Goal: Check status

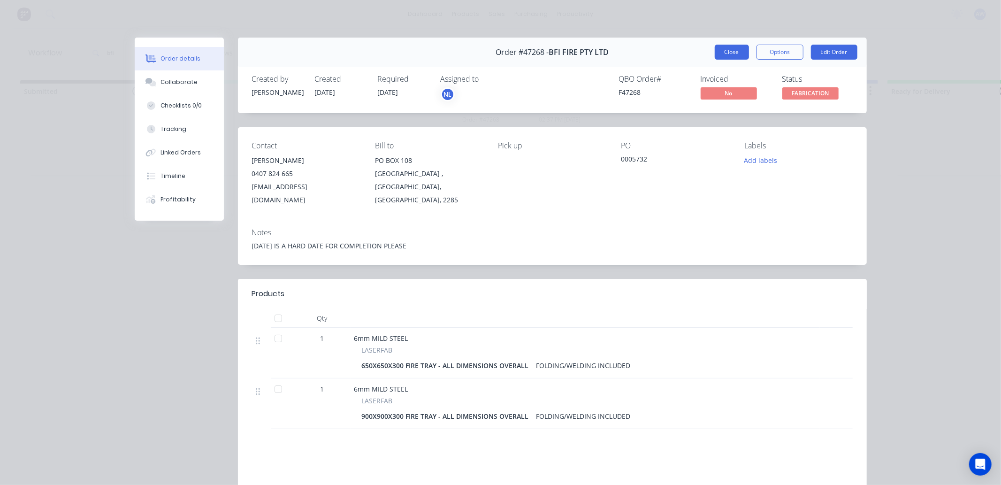
click at [724, 51] on button "Close" at bounding box center [731, 52] width 34 height 15
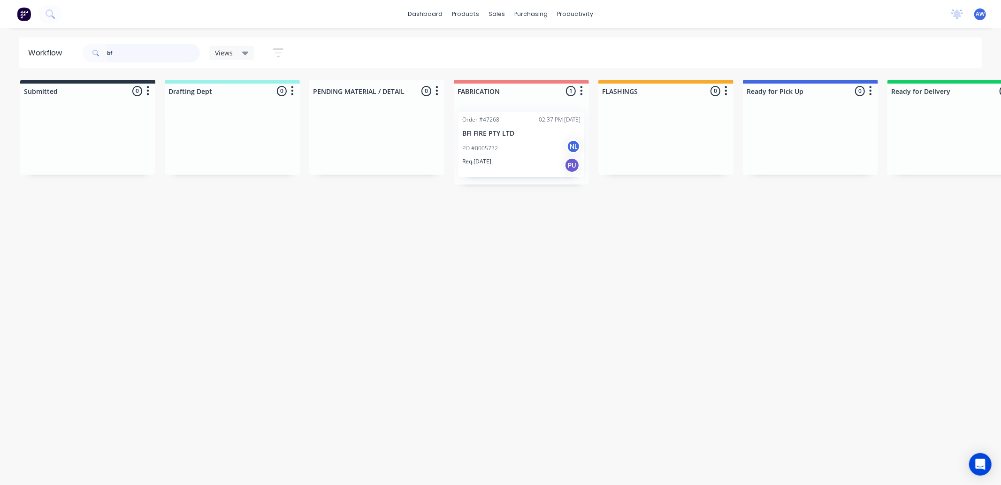
type input "b"
type input "46601"
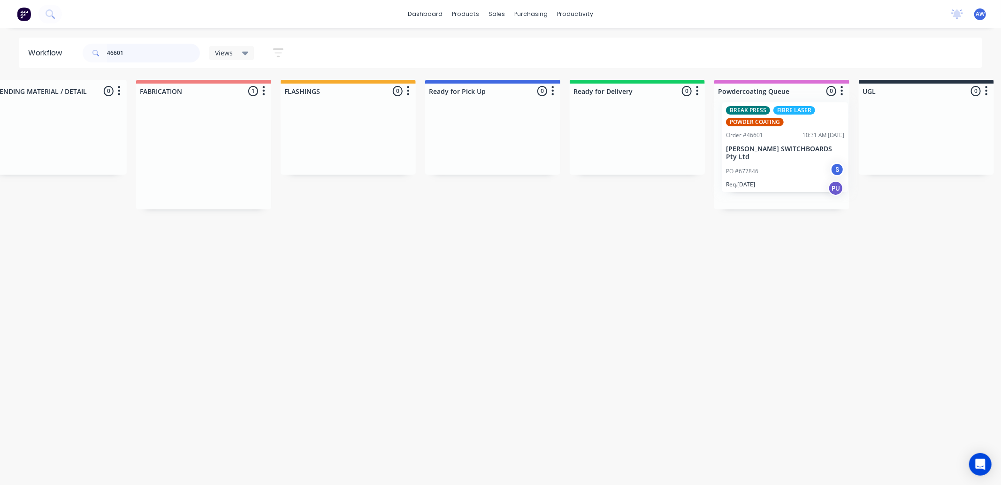
drag, startPoint x: 515, startPoint y: 144, endPoint x: 761, endPoint y: 141, distance: 246.7
click at [776, 141] on div "Submitted 0 Sort By Created date Required date Order number Customer name Most …" at bounding box center [457, 144] width 1564 height 129
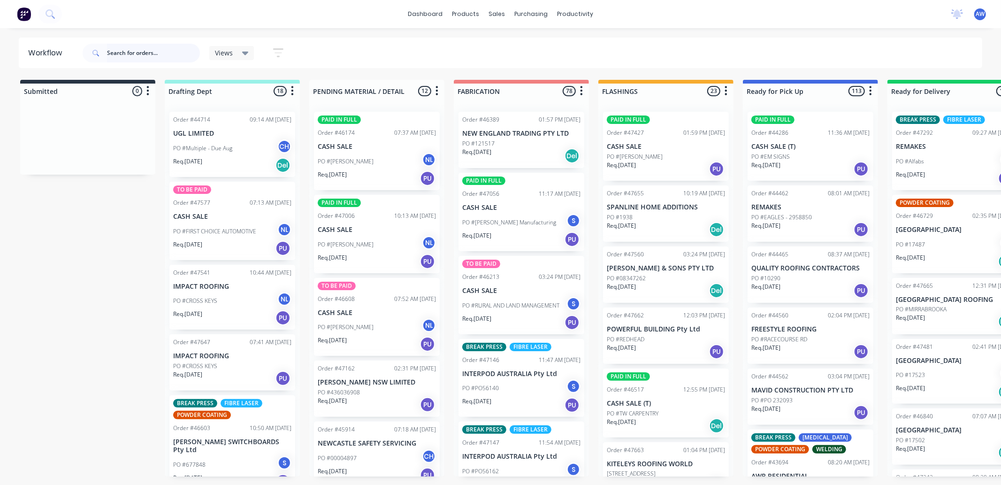
click at [129, 58] on input "text" at bounding box center [153, 53] width 93 height 19
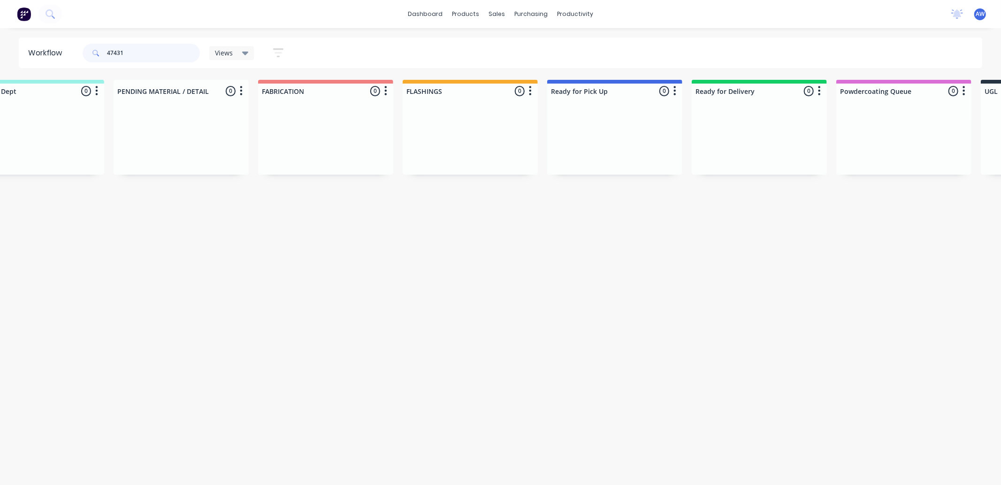
scroll to position [0, 146]
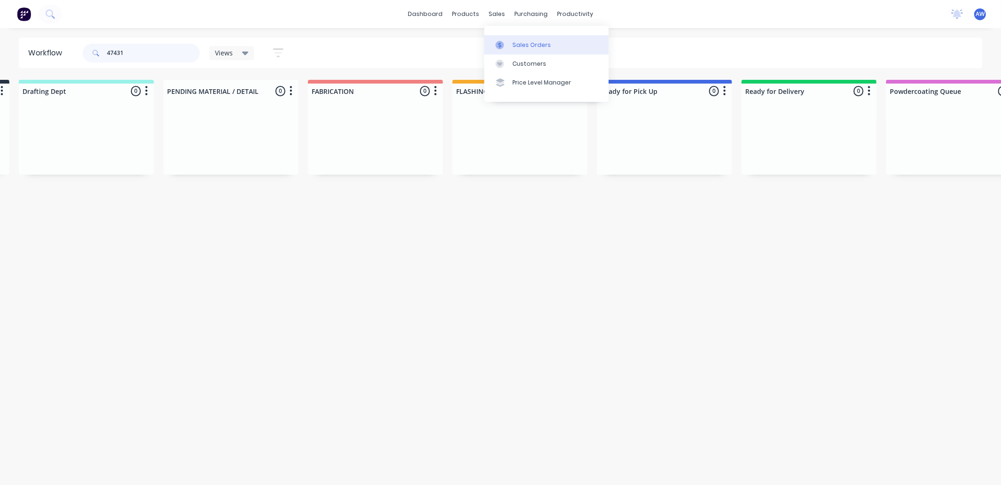
type input "47431"
click at [528, 47] on div "Sales Orders" at bounding box center [531, 45] width 38 height 8
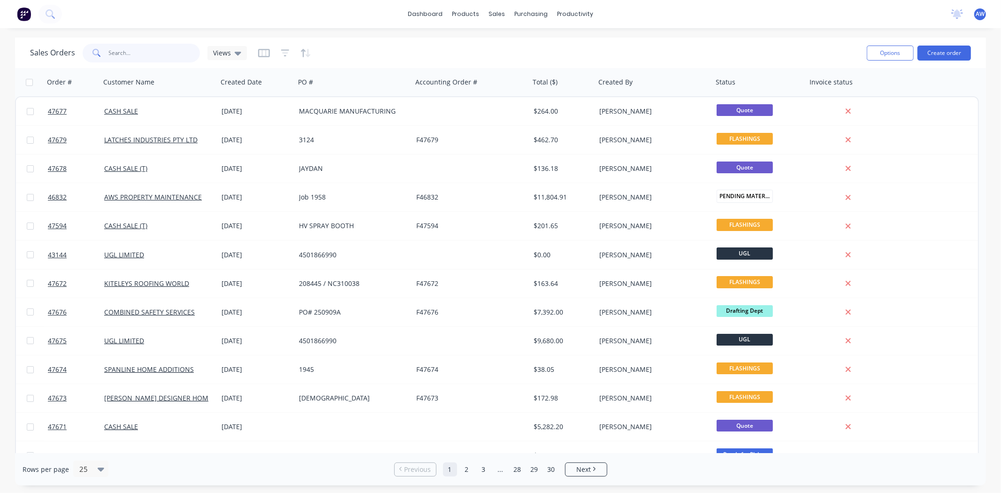
click at [146, 54] on input "text" at bounding box center [154, 53] width 91 height 19
click at [284, 52] on icon "button" at bounding box center [285, 52] width 8 height 9
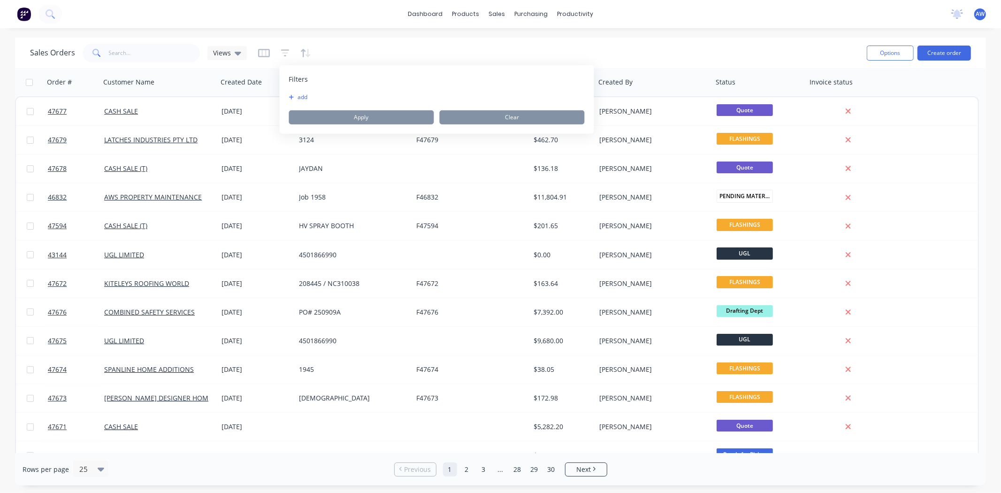
click at [299, 97] on button "add" at bounding box center [300, 97] width 23 height 8
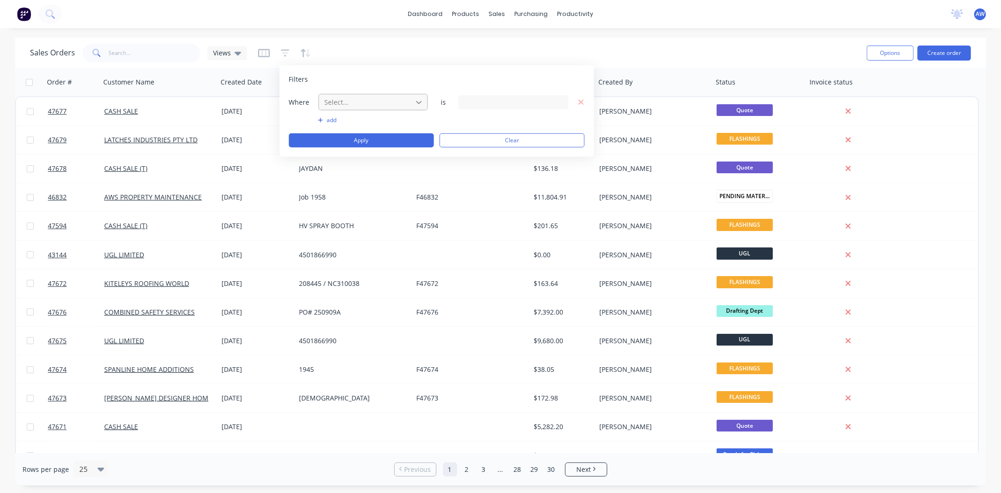
click at [421, 104] on icon at bounding box center [418, 101] width 9 height 9
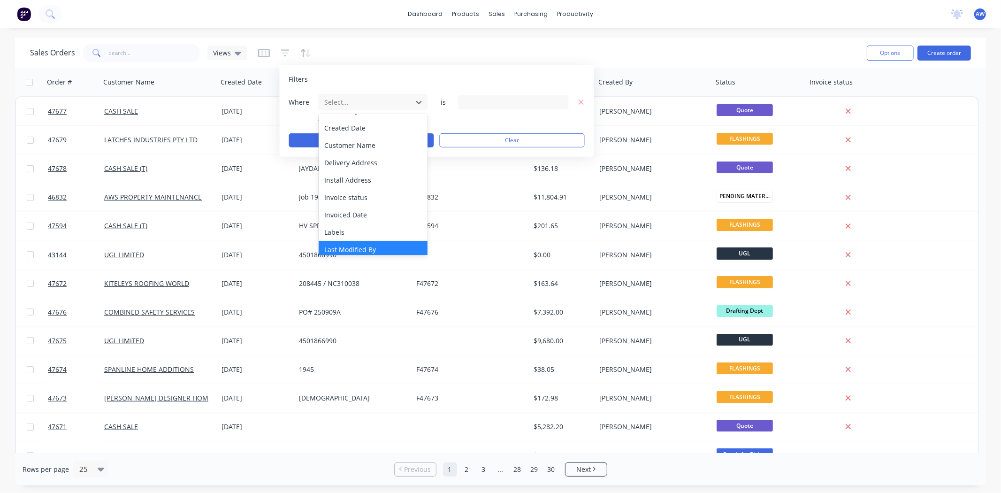
scroll to position [227, 0]
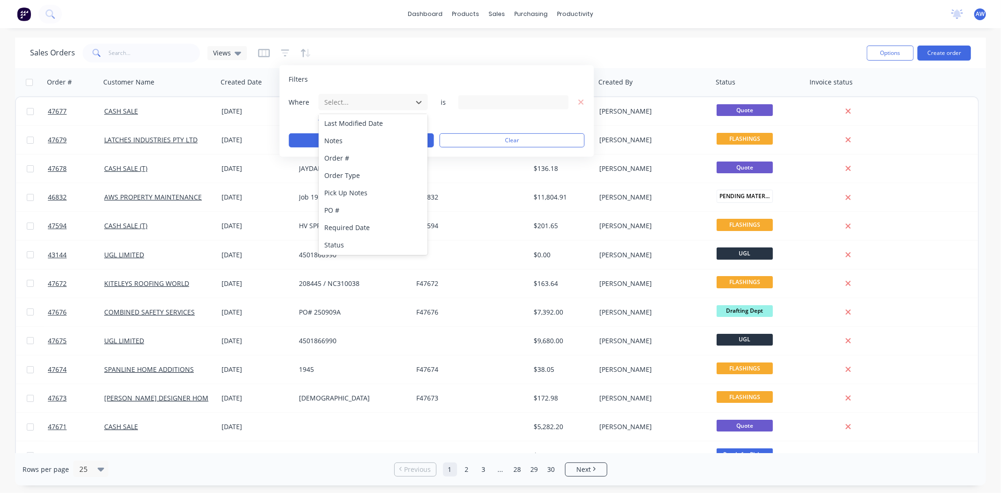
drag, startPoint x: 337, startPoint y: 240, endPoint x: 476, endPoint y: 153, distance: 163.7
click at [337, 241] on div "Status" at bounding box center [372, 244] width 109 height 17
click at [559, 100] on icon at bounding box center [559, 102] width 7 height 10
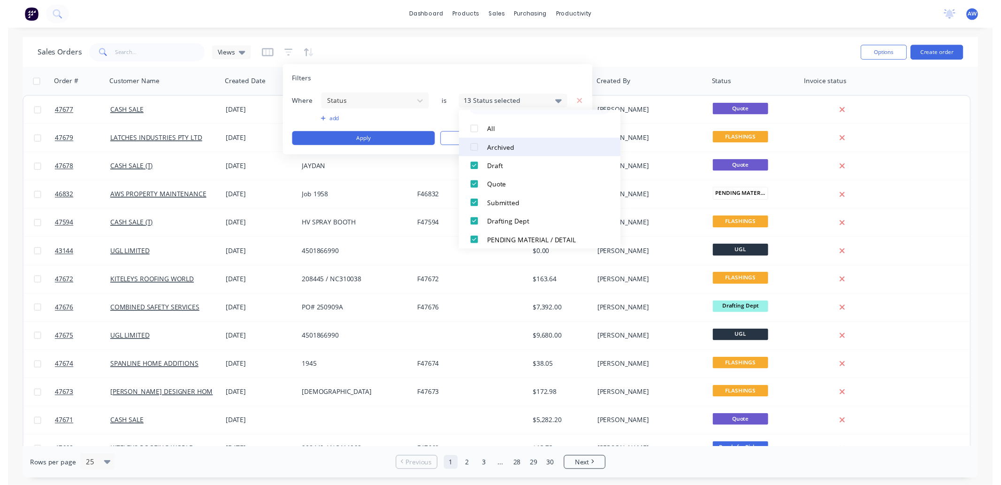
scroll to position [0, 0]
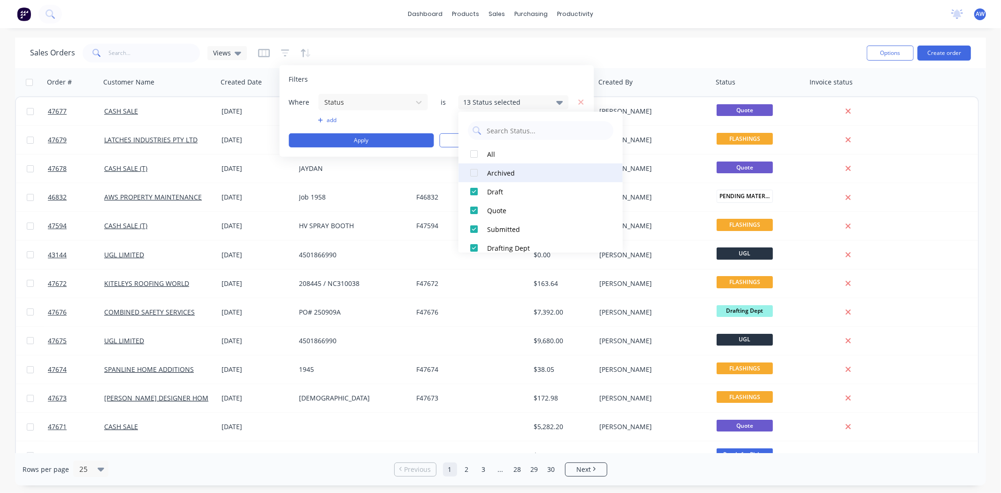
click at [470, 171] on div at bounding box center [473, 172] width 19 height 19
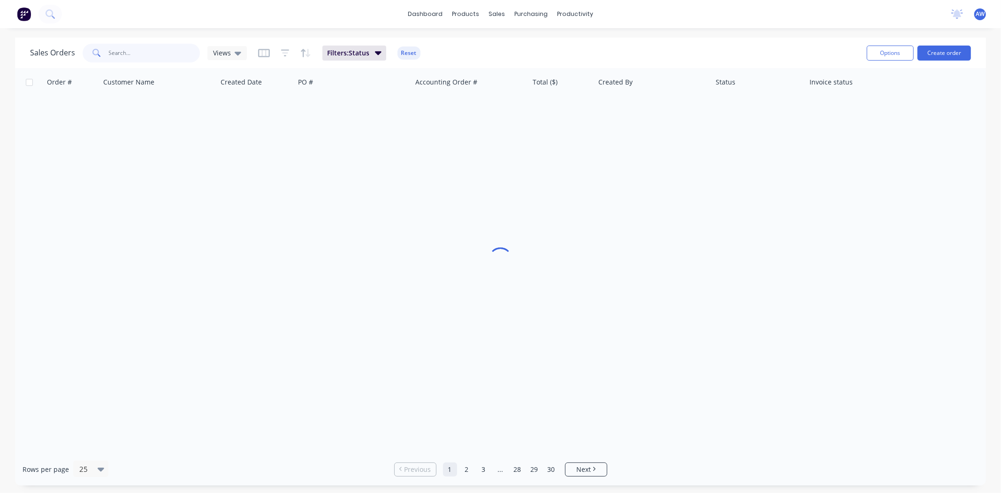
click at [162, 53] on input "text" at bounding box center [154, 53] width 91 height 19
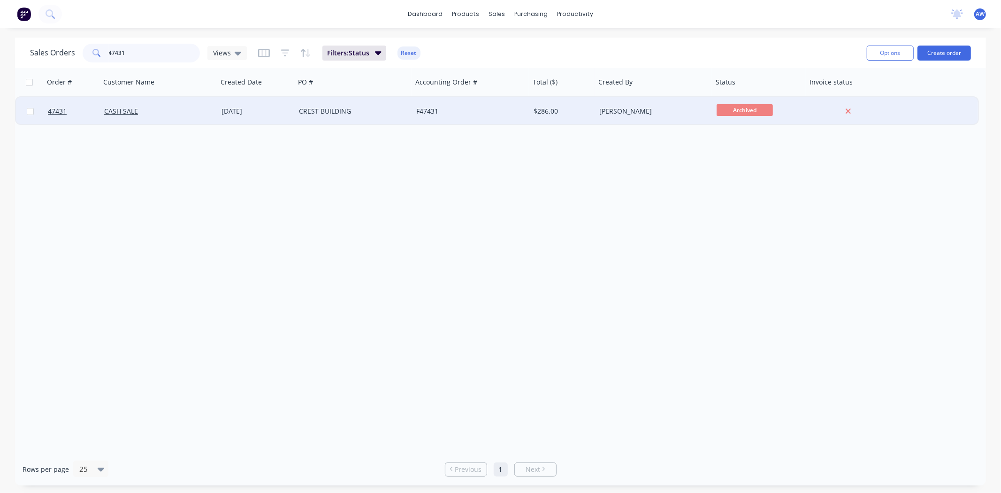
type input "47431"
click at [334, 107] on div "CREST BUILDING" at bounding box center [351, 110] width 104 height 9
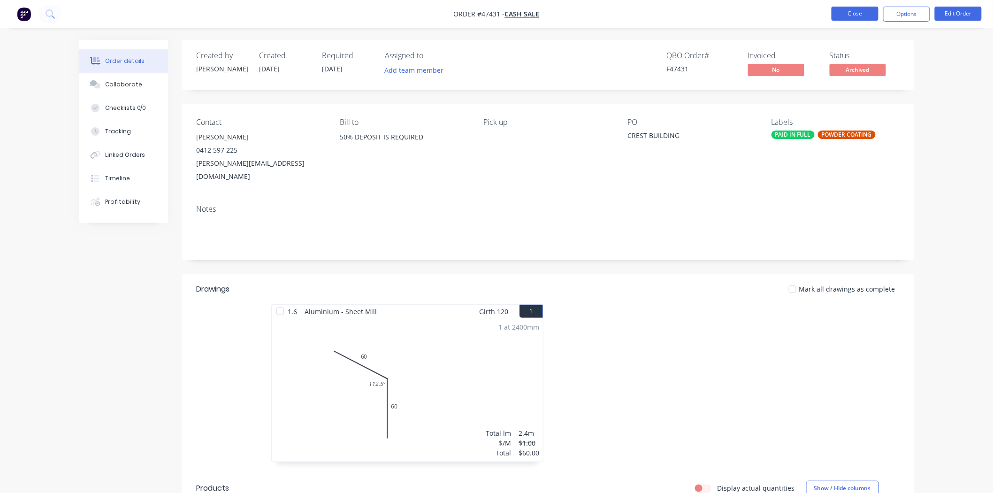
click at [849, 11] on button "Close" at bounding box center [854, 14] width 47 height 14
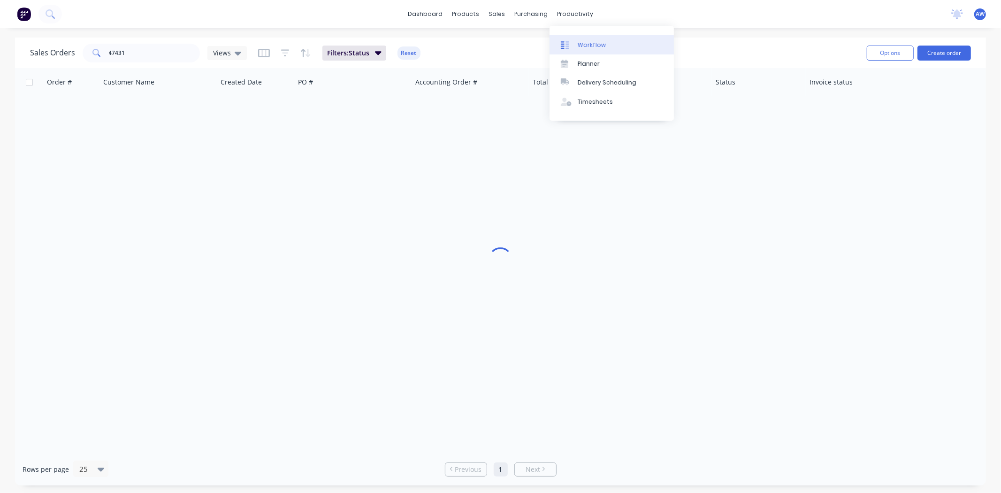
click at [599, 49] on div "Workflow" at bounding box center [591, 45] width 28 height 8
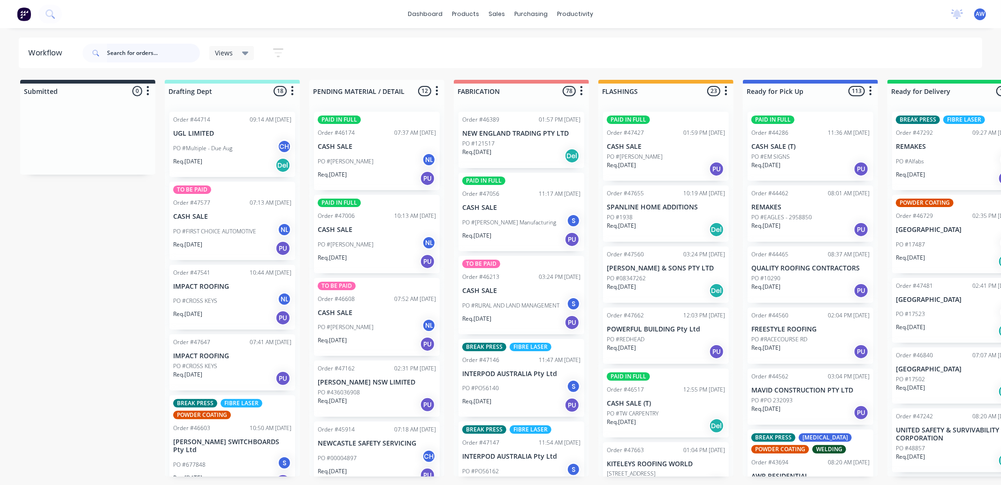
drag, startPoint x: 132, startPoint y: 49, endPoint x: 135, endPoint y: 57, distance: 8.2
click at [135, 57] on input "text" at bounding box center [153, 53] width 93 height 19
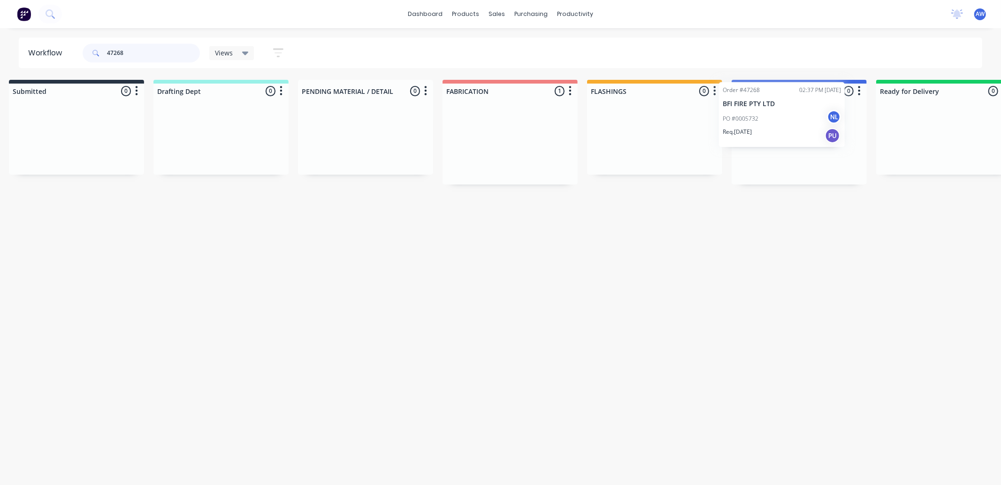
drag, startPoint x: 511, startPoint y: 153, endPoint x: 770, endPoint y: 144, distance: 259.1
click at [770, 144] on div "Submitted 0 Sort By Created date Required date Order number Customer name Most …" at bounding box center [764, 132] width 1564 height 105
type input "47268"
click at [773, 144] on p "PO #0005732" at bounding box center [757, 148] width 36 height 8
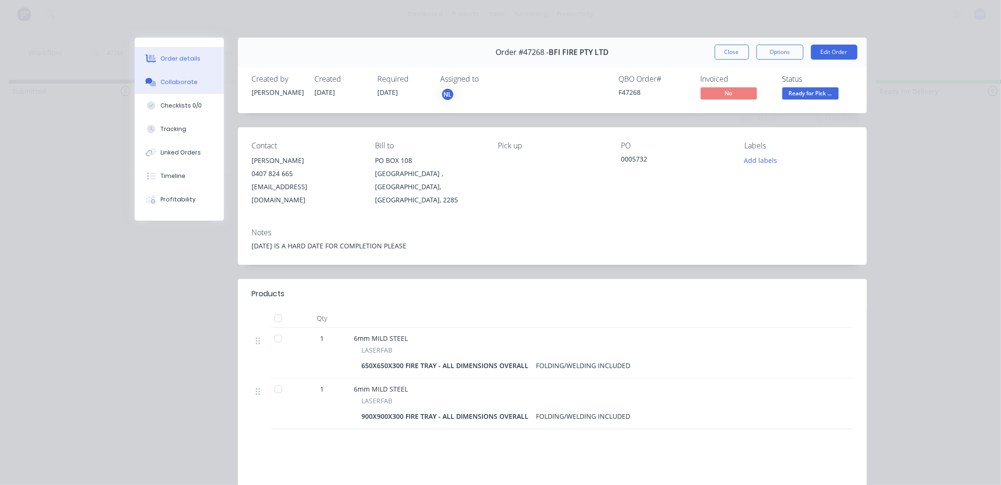
click at [184, 79] on div "Collaborate" at bounding box center [178, 82] width 37 height 8
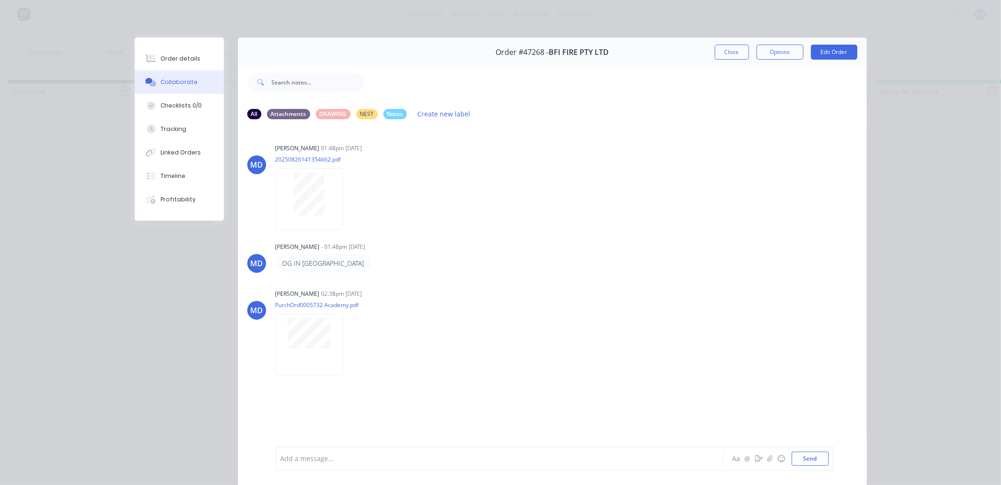
click at [303, 455] on div at bounding box center [486, 459] width 410 height 10
click at [730, 53] on button "Close" at bounding box center [731, 52] width 34 height 15
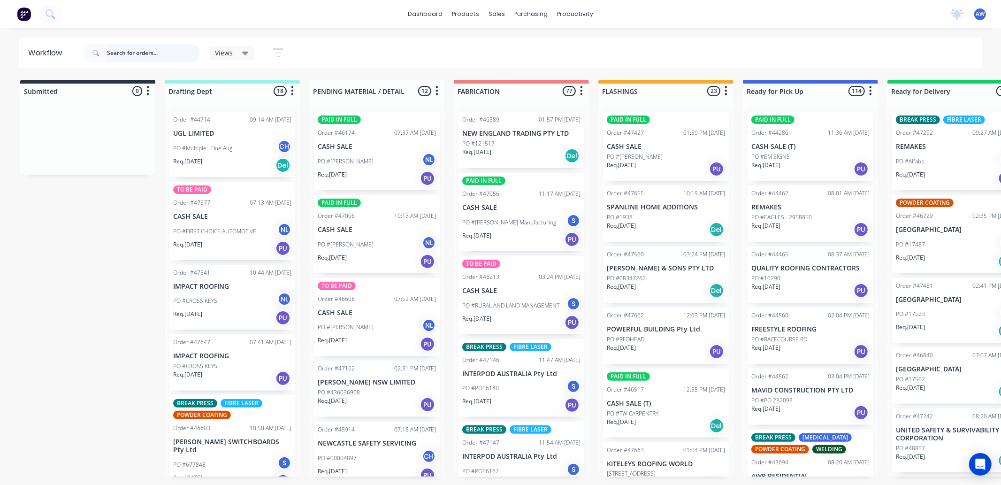
click at [137, 58] on input "text" at bounding box center [153, 53] width 93 height 19
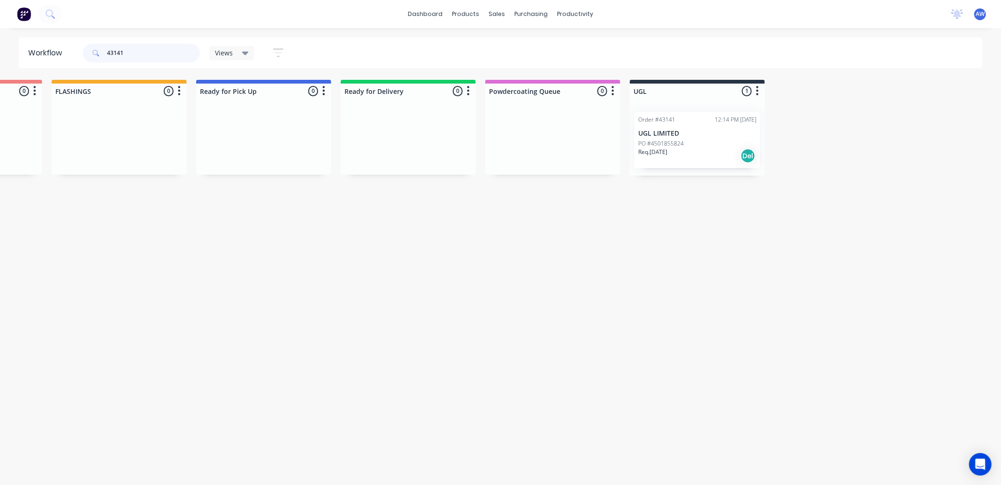
scroll to position [0, 551]
type input "43141"
click at [701, 142] on div "PO #4501855824" at bounding box center [693, 143] width 118 height 8
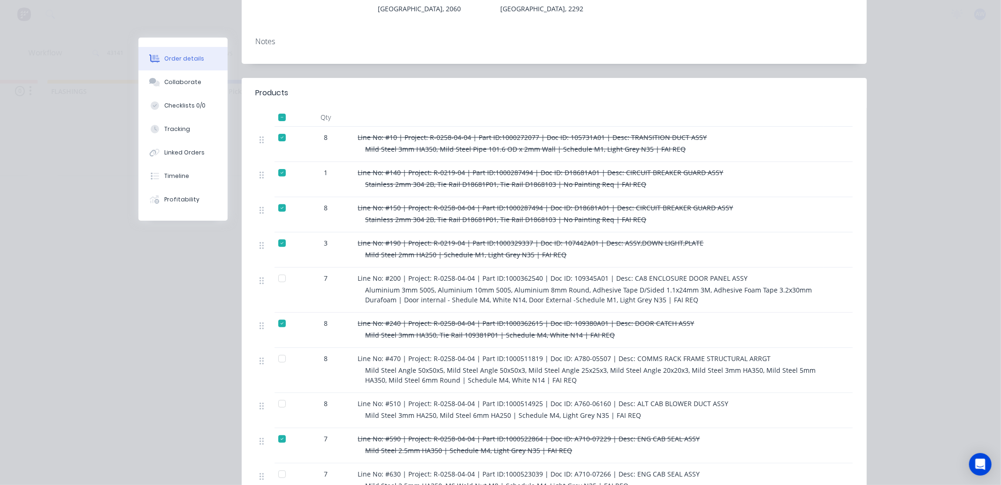
scroll to position [260, 0]
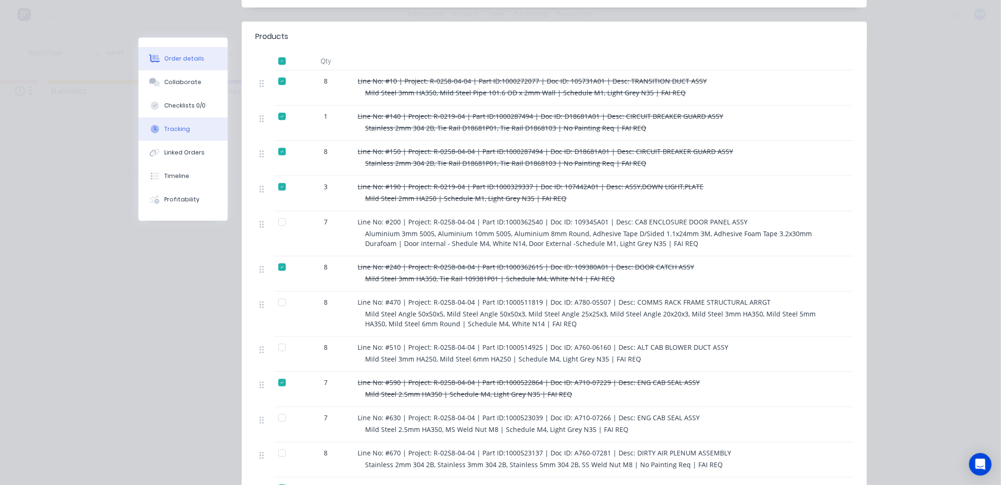
click at [180, 132] on div "Tracking" at bounding box center [177, 129] width 26 height 8
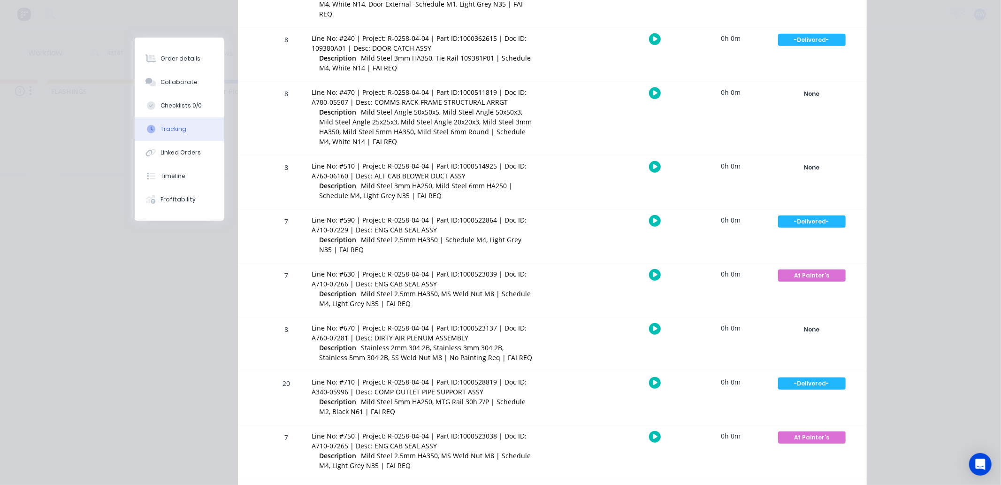
scroll to position [541, 0]
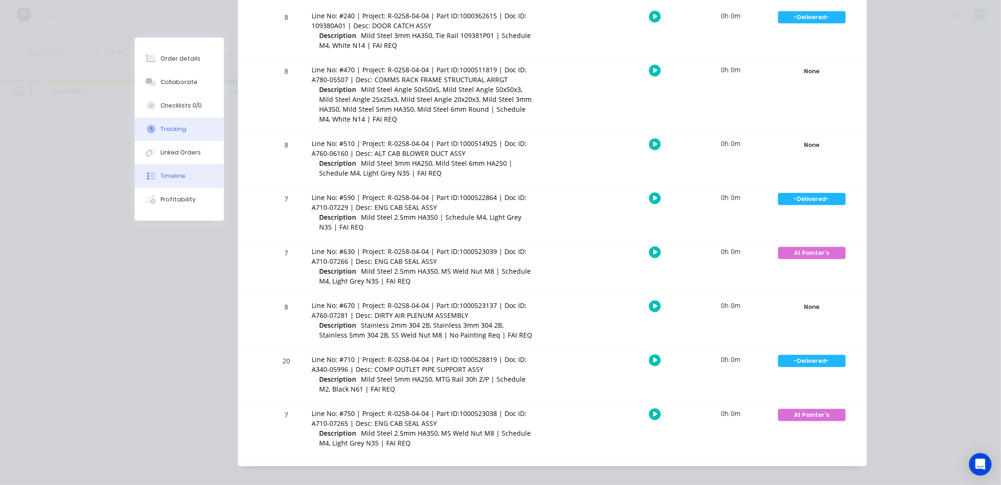
click at [181, 173] on button "Timeline" at bounding box center [179, 175] width 89 height 23
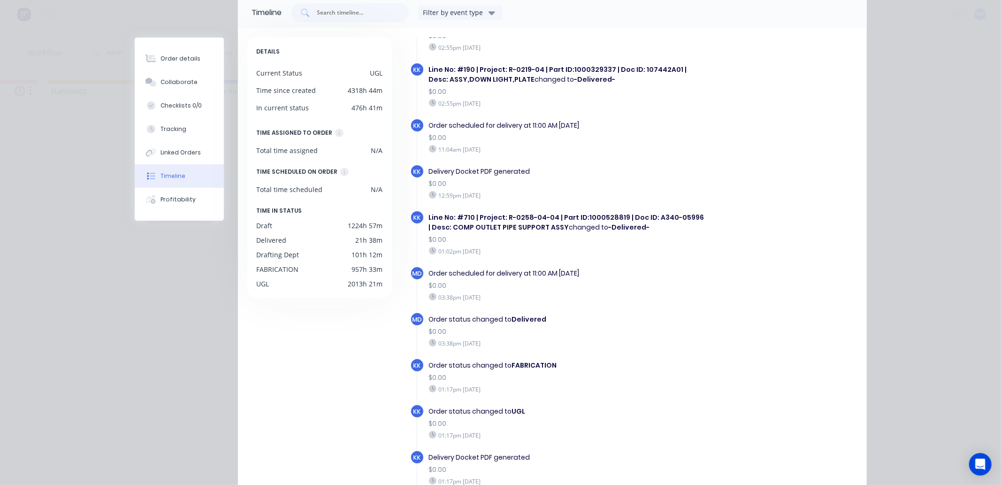
scroll to position [1559, 0]
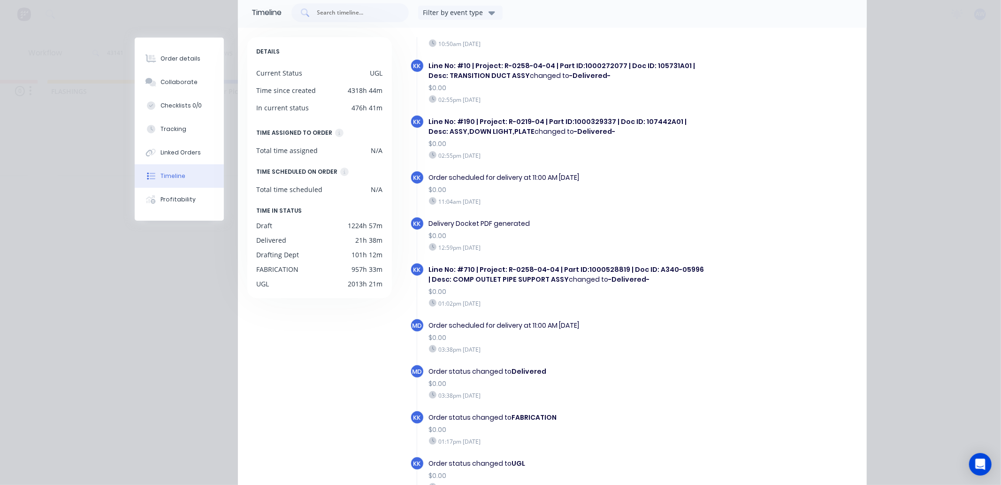
drag, startPoint x: 707, startPoint y: 308, endPoint x: 703, endPoint y: 303, distance: 7.0
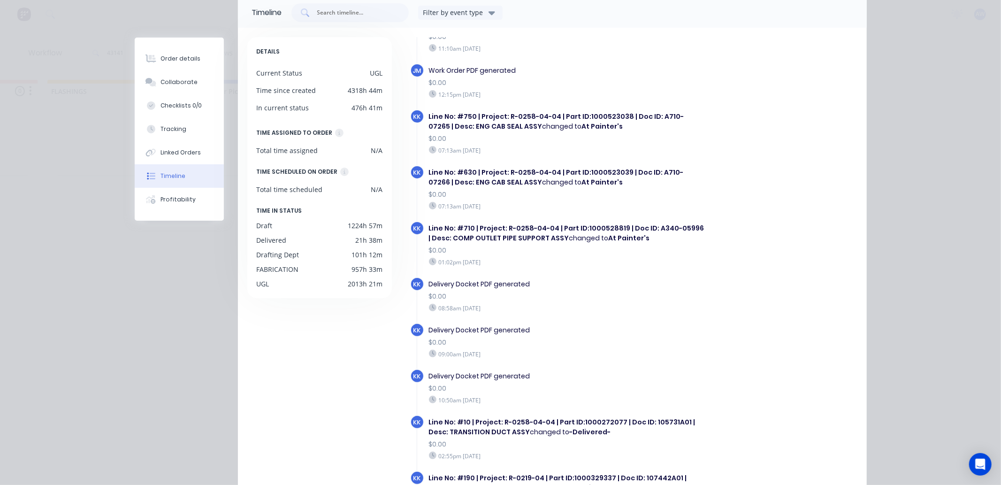
scroll to position [1038, 0]
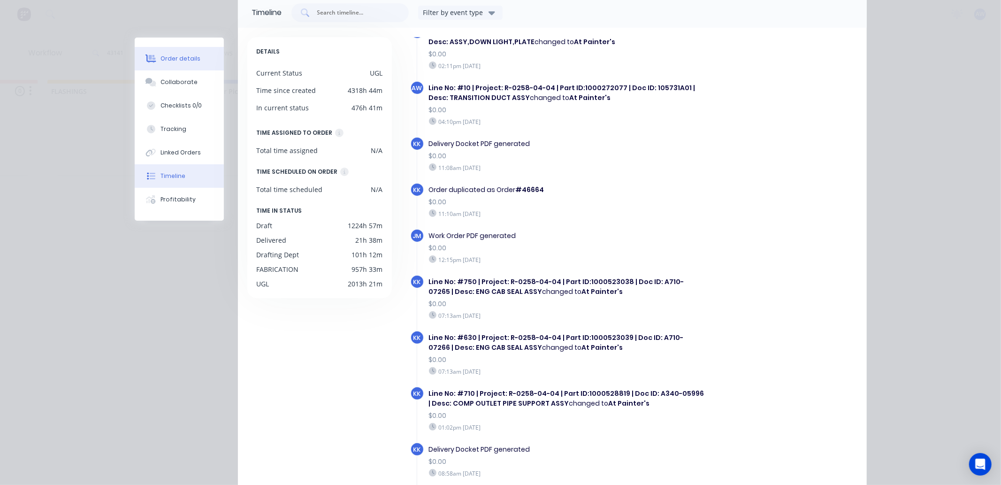
click at [169, 57] on div "Order details" at bounding box center [180, 58] width 40 height 8
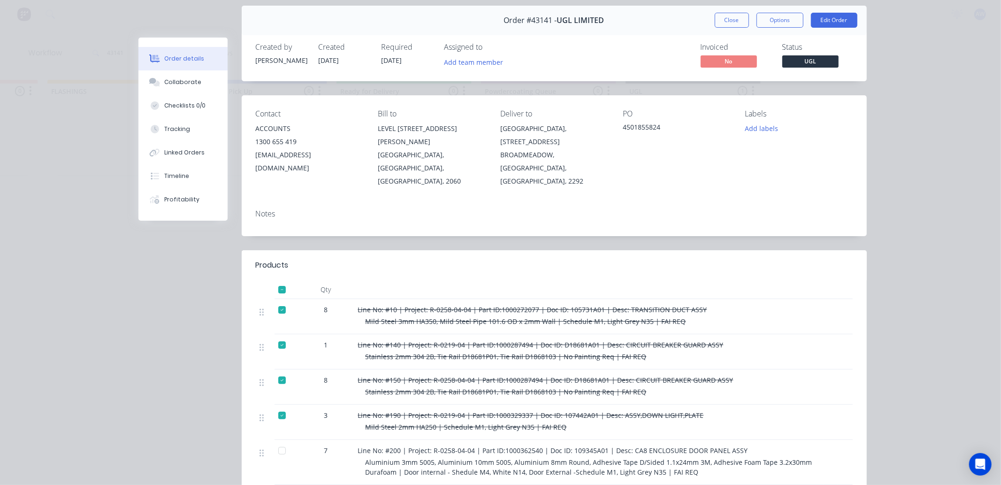
scroll to position [0, 0]
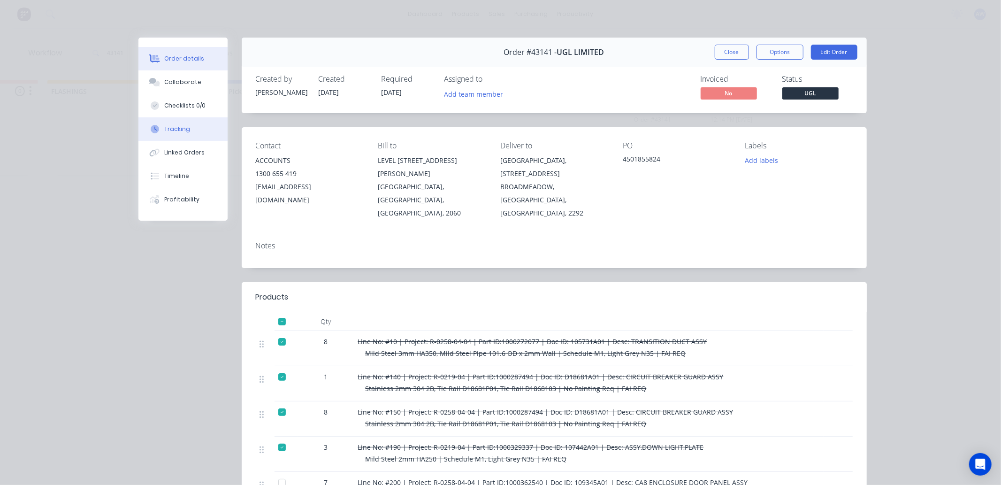
click at [164, 129] on div "Tracking" at bounding box center [177, 129] width 26 height 8
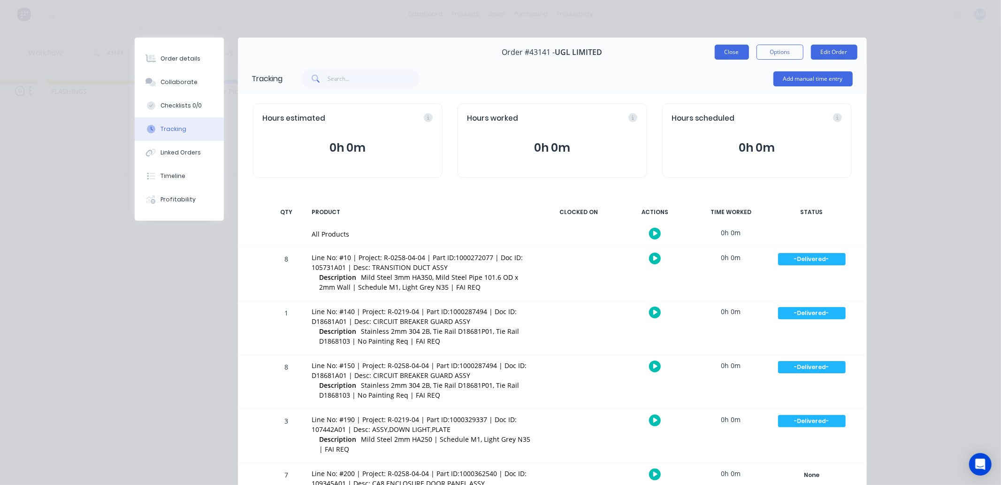
click at [721, 45] on button "Close" at bounding box center [731, 52] width 34 height 15
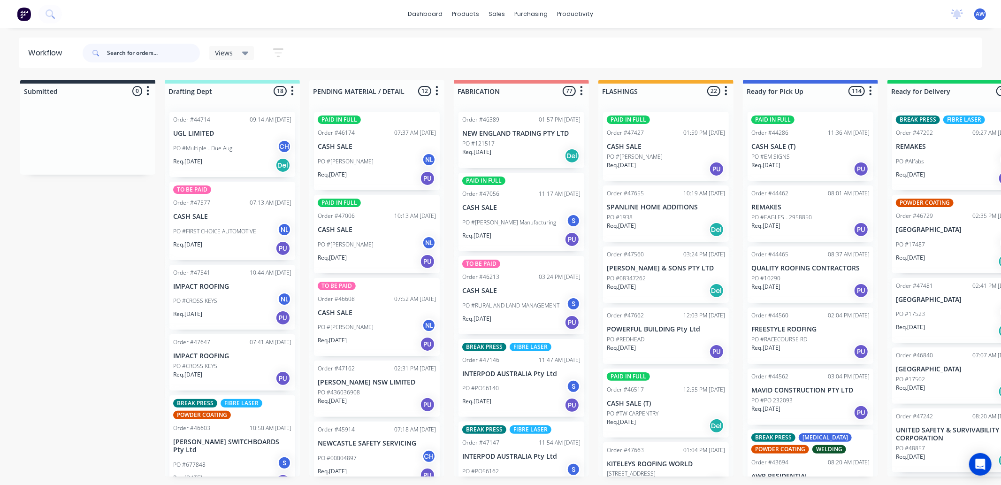
click at [129, 57] on input "text" at bounding box center [153, 53] width 93 height 19
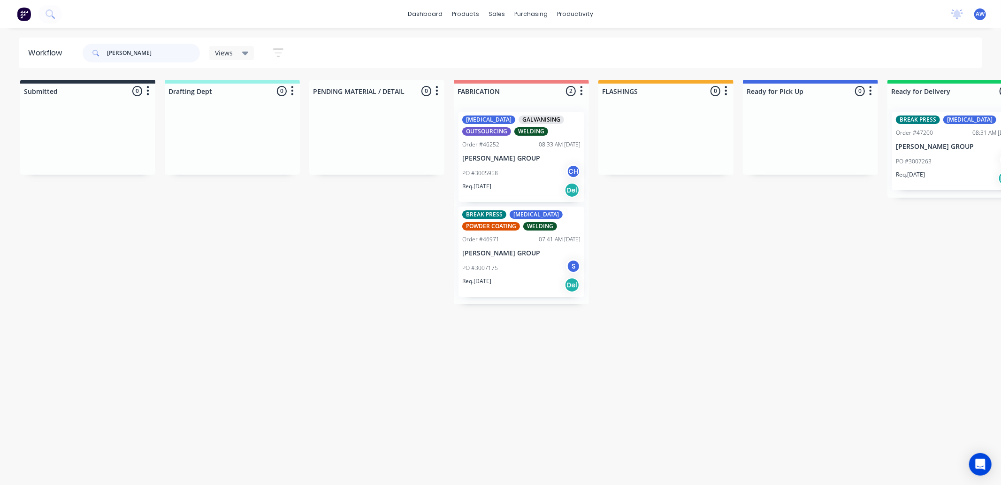
type input "sykes"
click at [537, 182] on div "Req. 05/09/25 Del" at bounding box center [521, 190] width 118 height 16
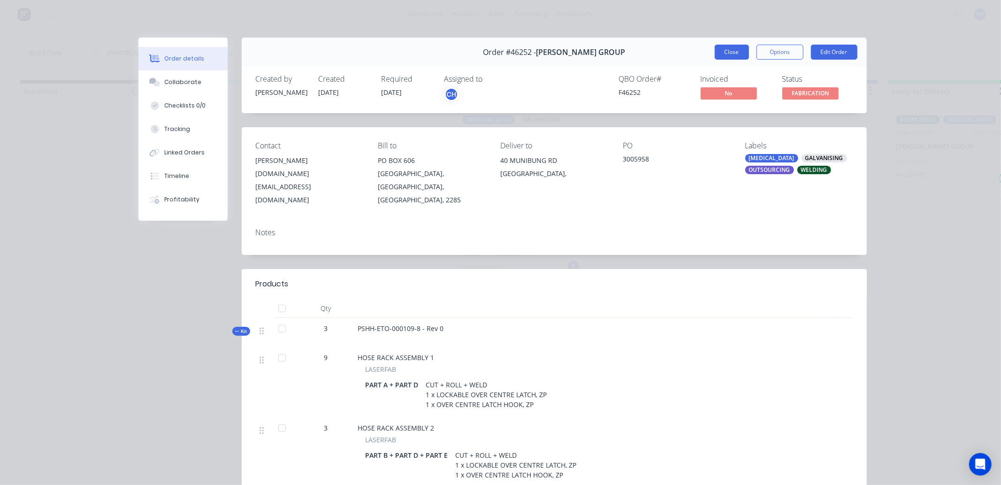
click at [724, 55] on button "Close" at bounding box center [731, 52] width 34 height 15
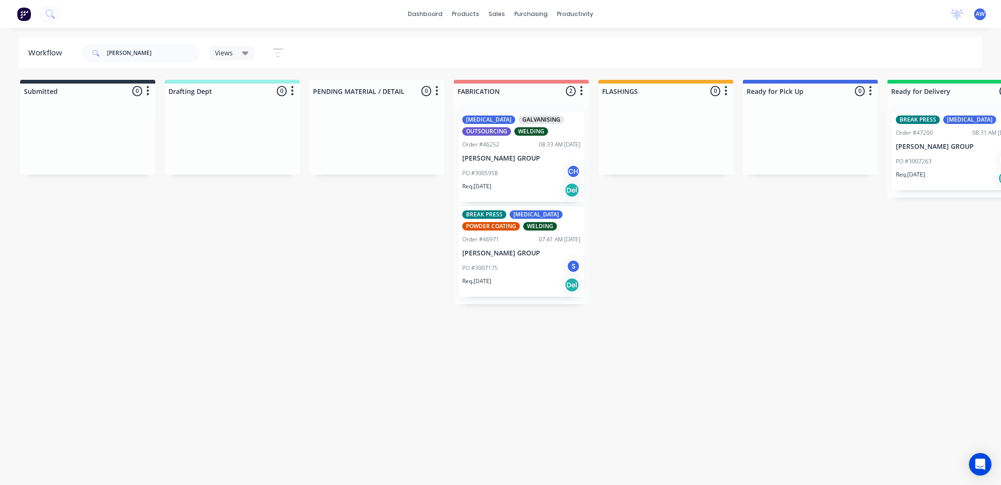
click at [511, 266] on div "PO #3007175 S" at bounding box center [521, 268] width 118 height 18
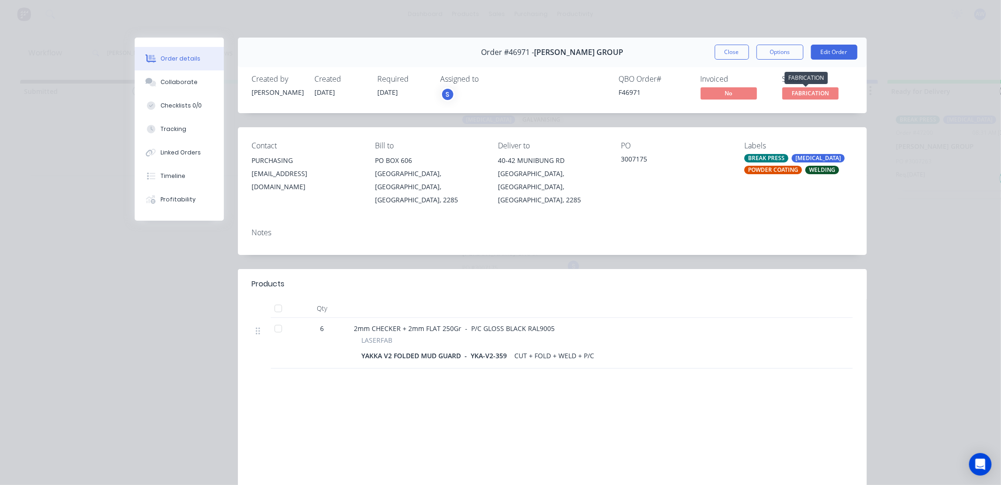
click at [825, 92] on span "FABRICATION" at bounding box center [810, 93] width 56 height 12
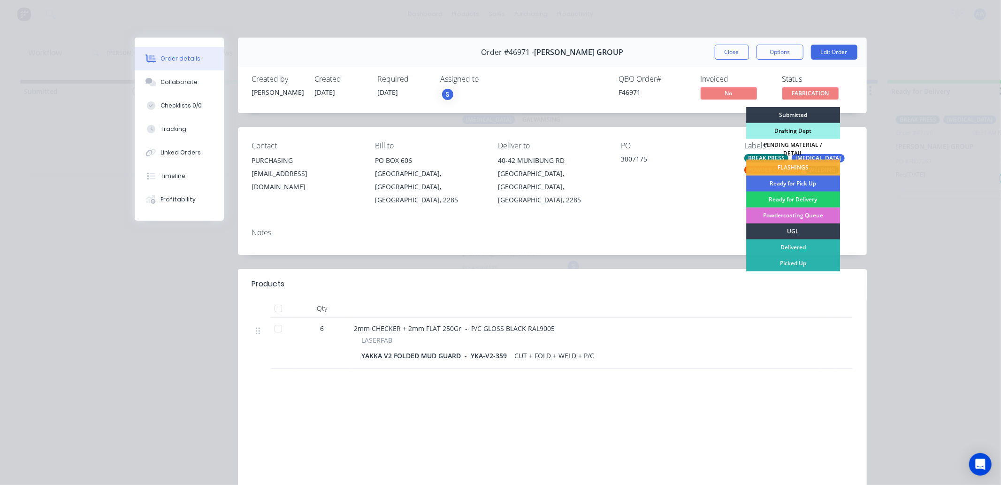
click at [789, 208] on div "Powdercoating Queue" at bounding box center [793, 215] width 94 height 16
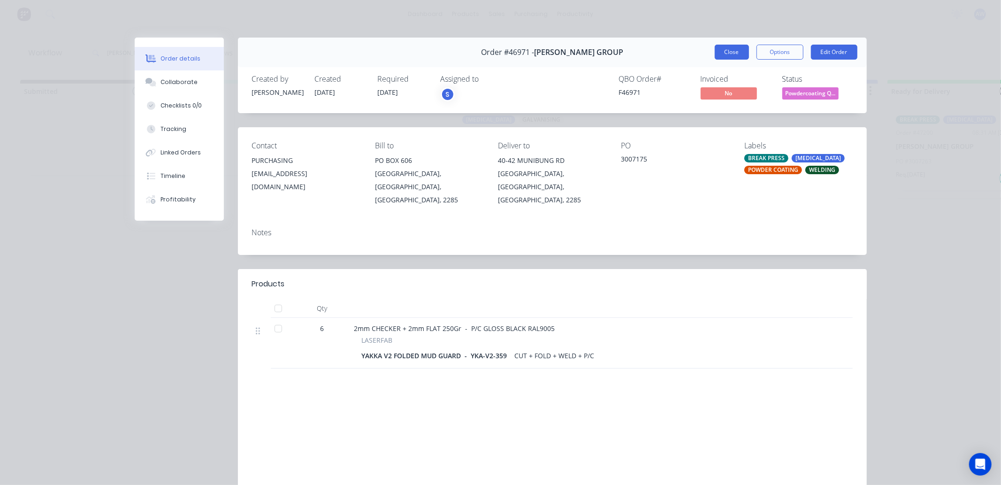
click at [720, 51] on button "Close" at bounding box center [731, 52] width 34 height 15
